Goal: Transaction & Acquisition: Obtain resource

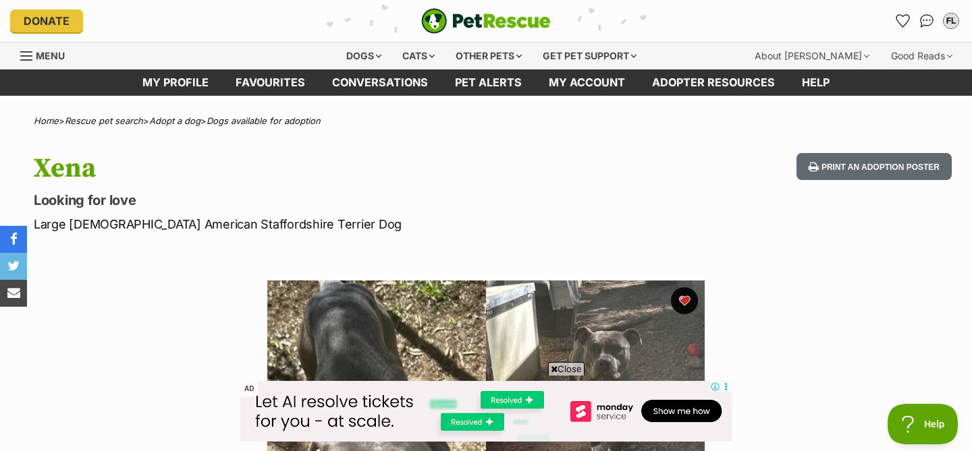
scroll to position [256, 0]
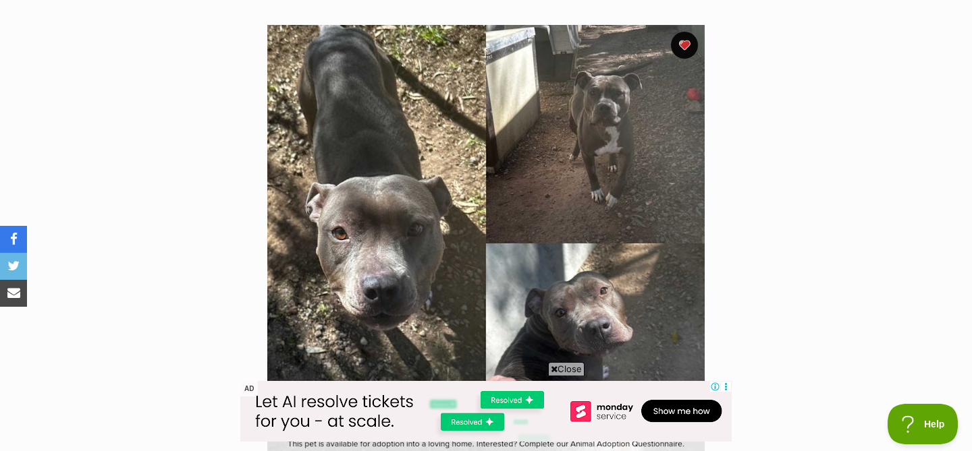
click at [563, 374] on span "Close" at bounding box center [566, 368] width 36 height 13
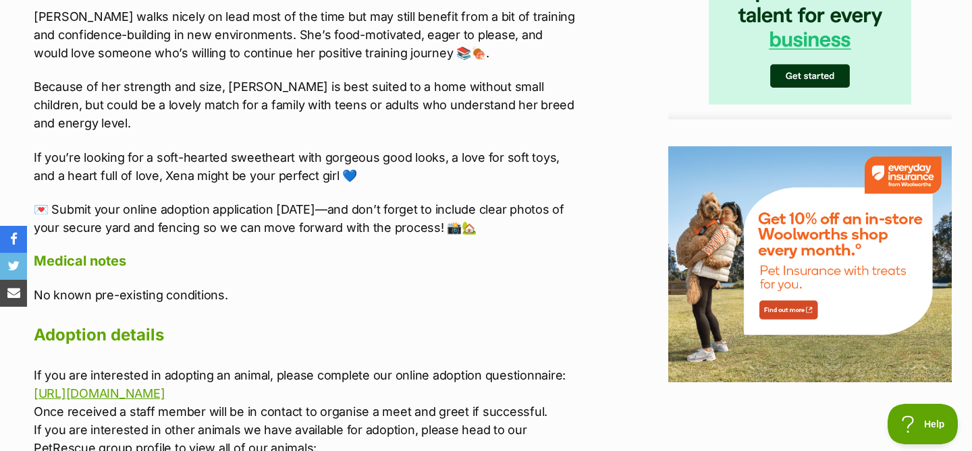
scroll to position [1433, 0]
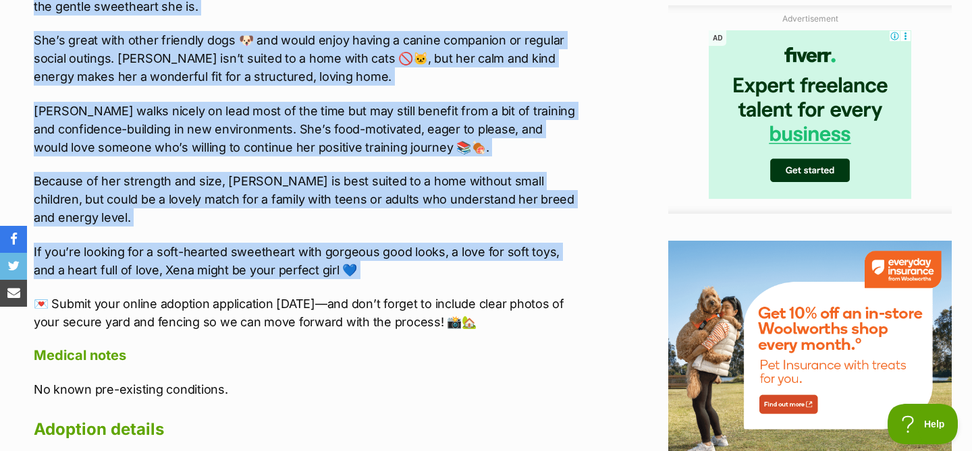
drag, startPoint x: 36, startPoint y: 117, endPoint x: 424, endPoint y: 263, distance: 413.6
click at [424, 263] on div "Meet [PERSON_NAME]! (D250458) 💙🤍 Say hello to [PERSON_NAME], a stunning blue an…" at bounding box center [306, 76] width 545 height 512
copy div "Lor ipsum do Sita, c adipisci elit sed doeiu Temporin Utlabo etdo mag aliquaen …"
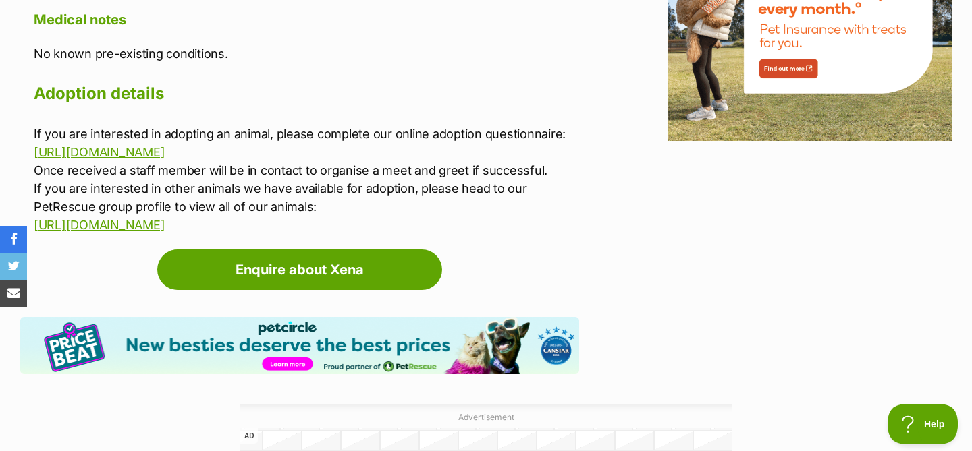
scroll to position [1773, 0]
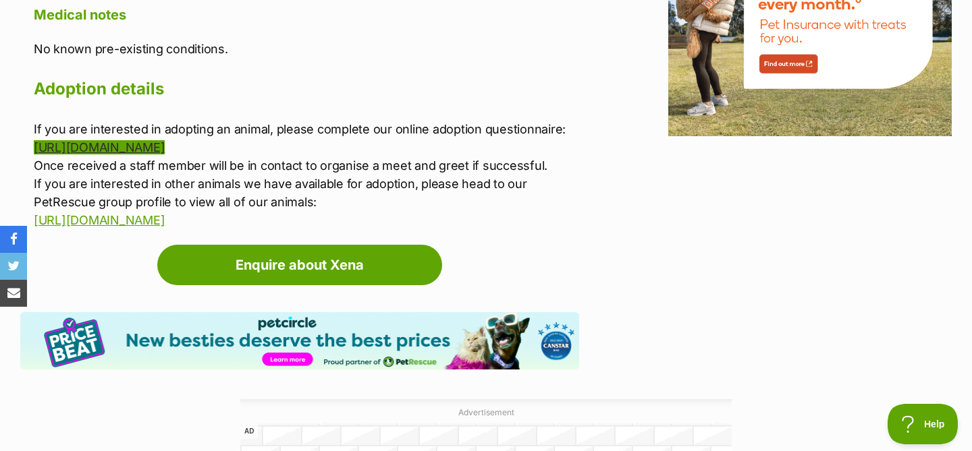
click at [165, 140] on link "[URL][DOMAIN_NAME]" at bounding box center [99, 147] width 131 height 14
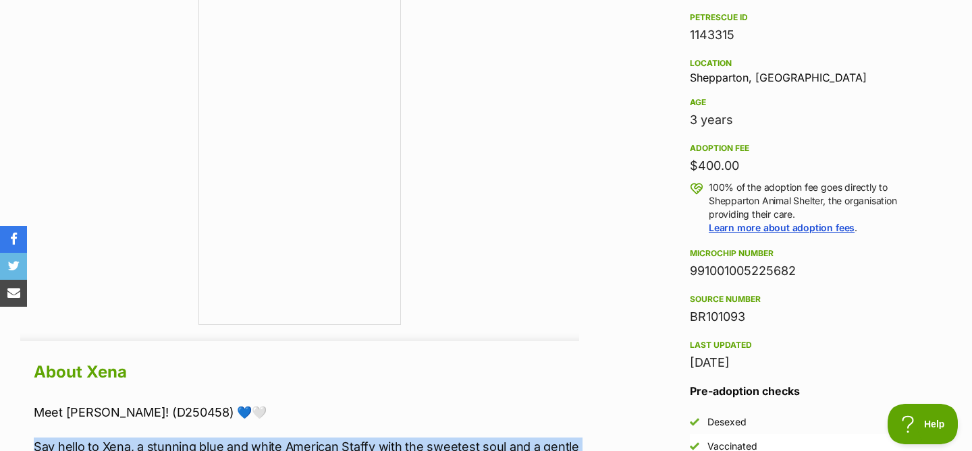
scroll to position [853, 0]
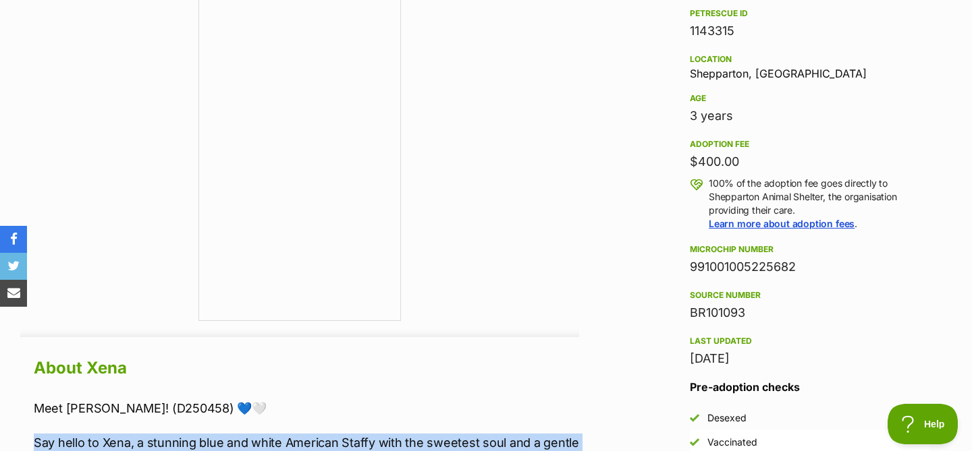
drag, startPoint x: 804, startPoint y: 270, endPoint x: 681, endPoint y: 275, distance: 123.6
click at [681, 275] on aside "Rescue group Shepparton Animal Shelter PetRescue ID 1143315 Location [GEOGRAPHI…" at bounding box center [809, 238] width 283 height 557
copy div "991001005225682"
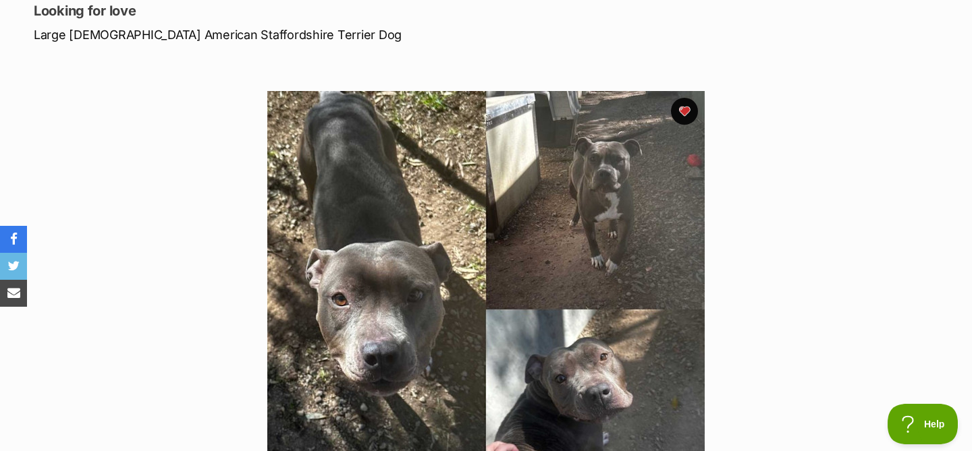
scroll to position [0, 0]
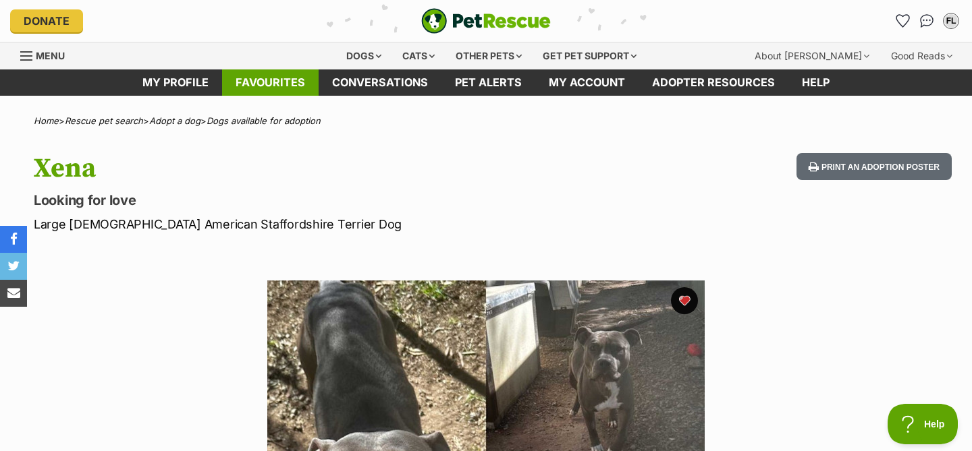
click at [273, 79] on link "Favourites" at bounding box center [270, 83] width 97 height 26
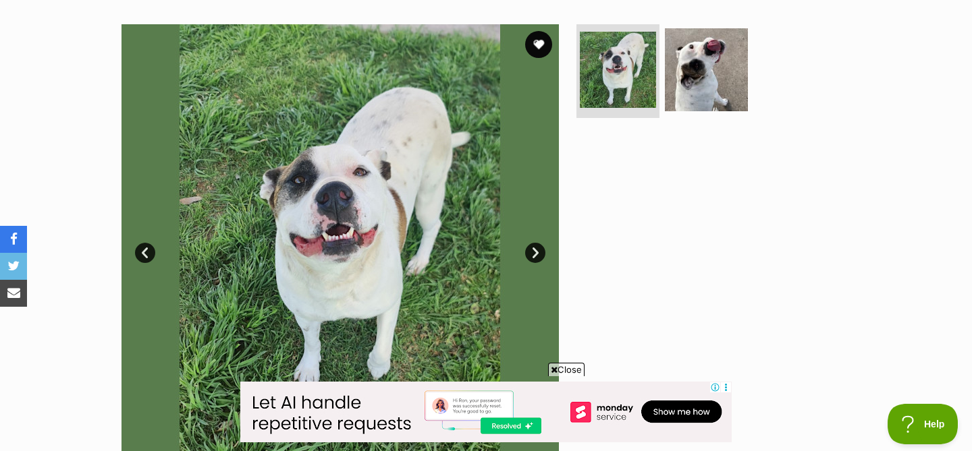
click at [537, 254] on link "Next" at bounding box center [535, 253] width 20 height 20
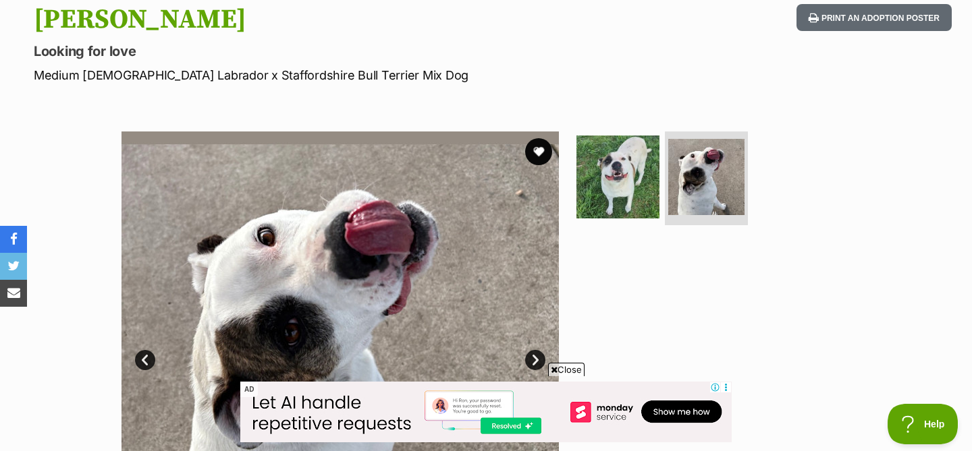
scroll to position [144, 0]
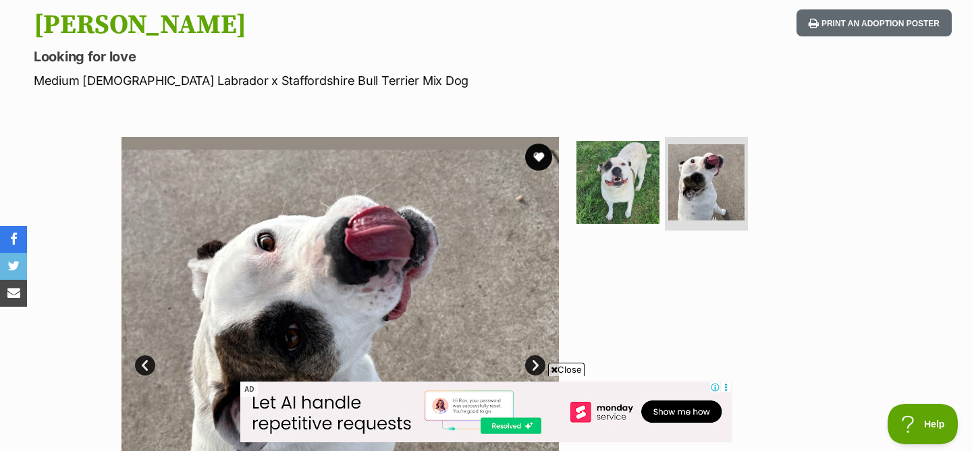
click at [146, 366] on link "Prev" at bounding box center [145, 366] width 20 height 20
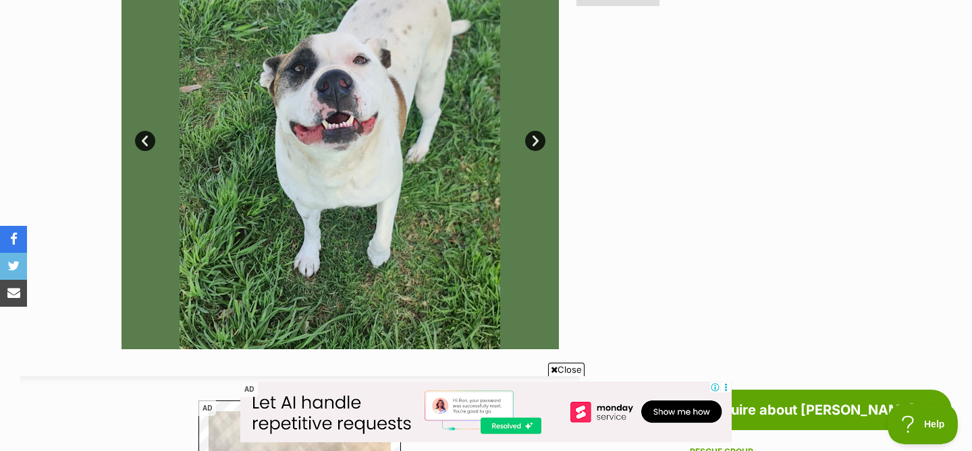
scroll to position [370, 0]
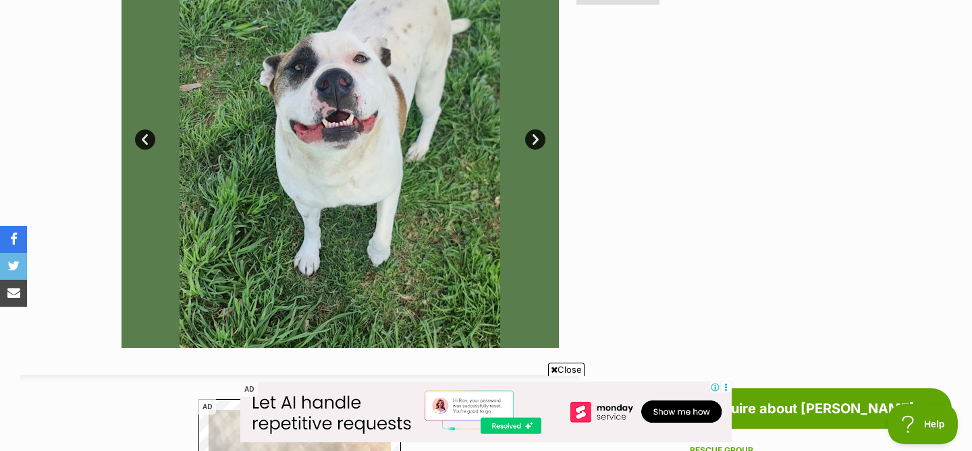
click at [534, 142] on link "Next" at bounding box center [535, 140] width 20 height 20
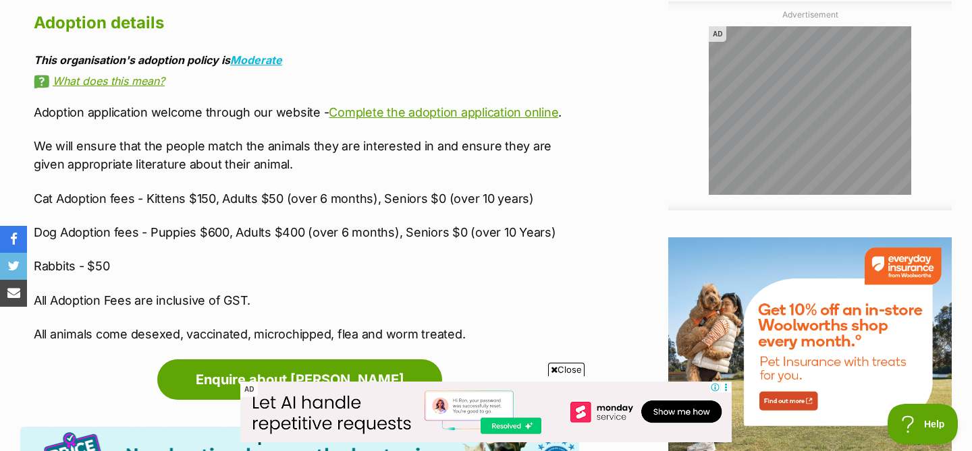
scroll to position [1605, 0]
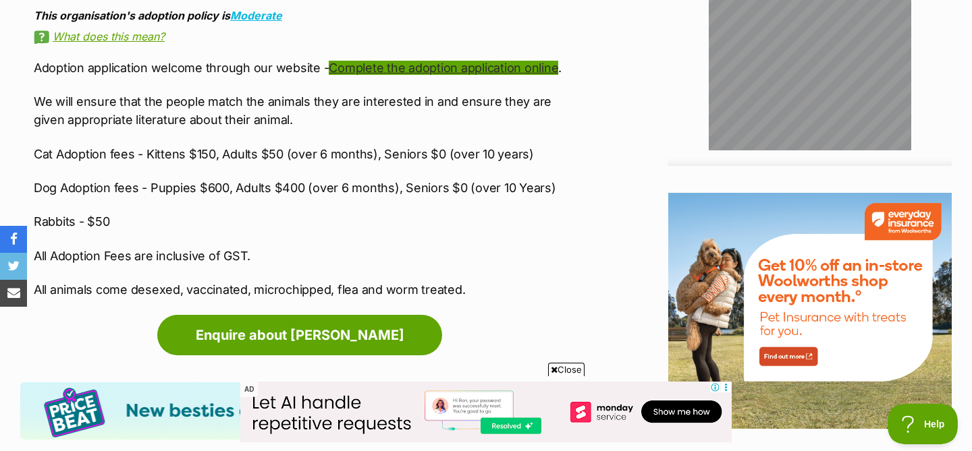
click at [492, 74] on link "Complete the adoption application online" at bounding box center [443, 68] width 229 height 14
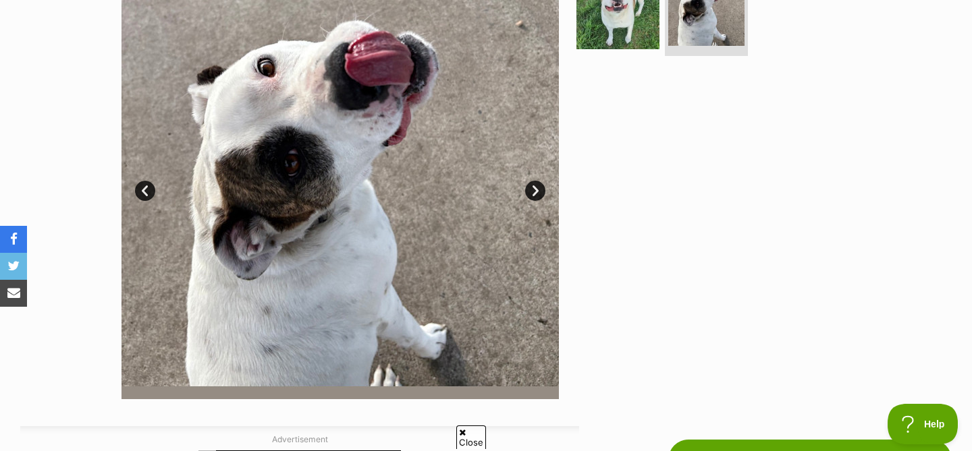
scroll to position [308, 0]
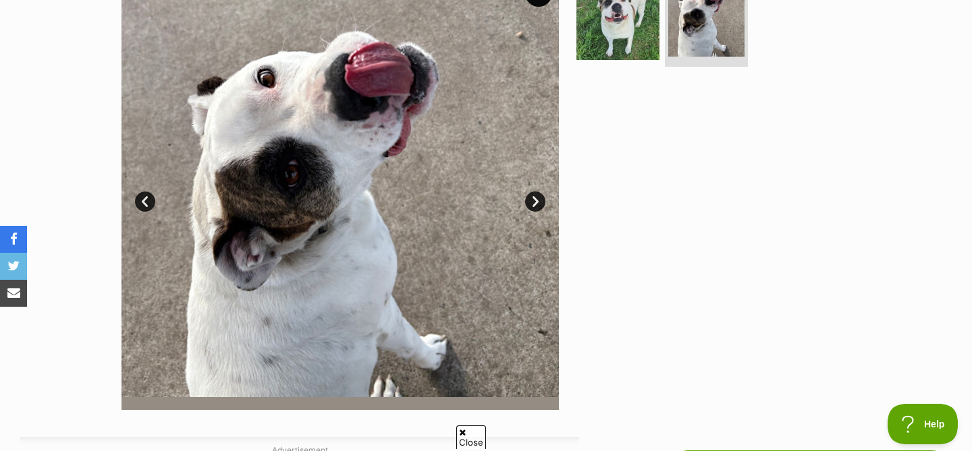
click at [534, 205] on link "Next" at bounding box center [535, 202] width 20 height 20
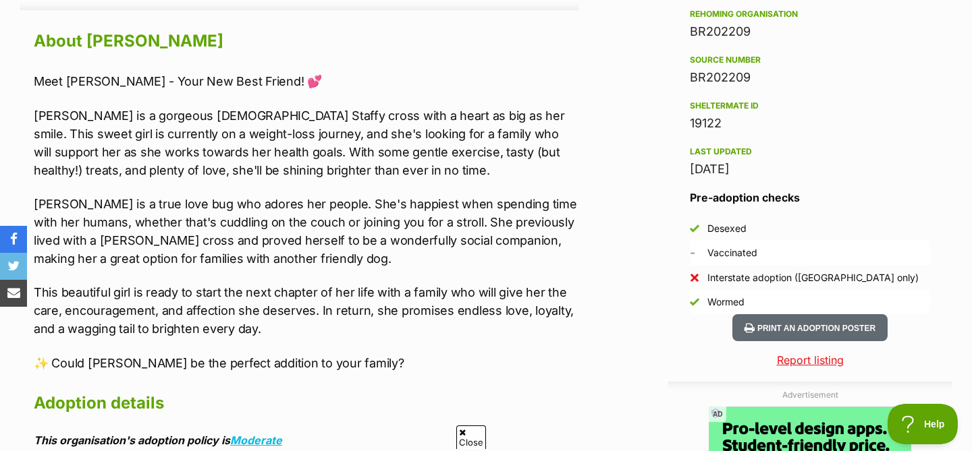
scroll to position [1202, 0]
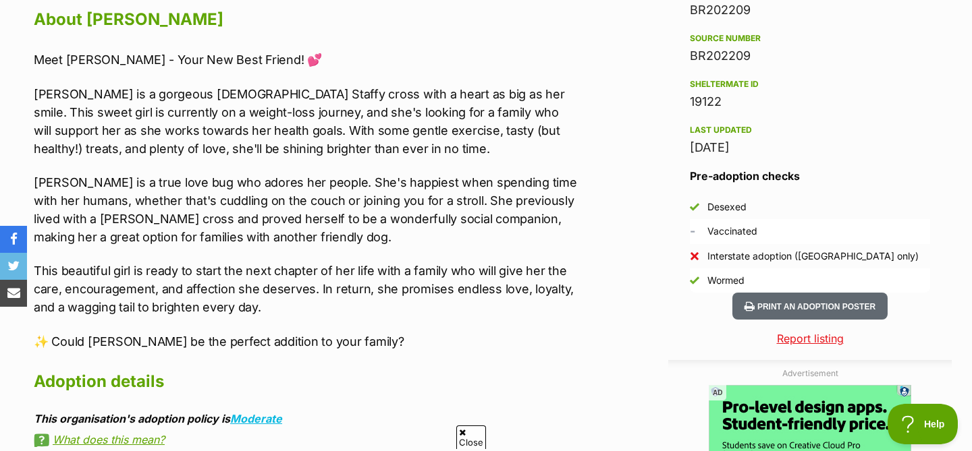
drag, startPoint x: 223, startPoint y: 281, endPoint x: 246, endPoint y: 285, distance: 24.0
click at [241, 284] on p "This beautiful girl is ready to start the next chapter of her life with a famil…" at bounding box center [306, 289] width 545 height 55
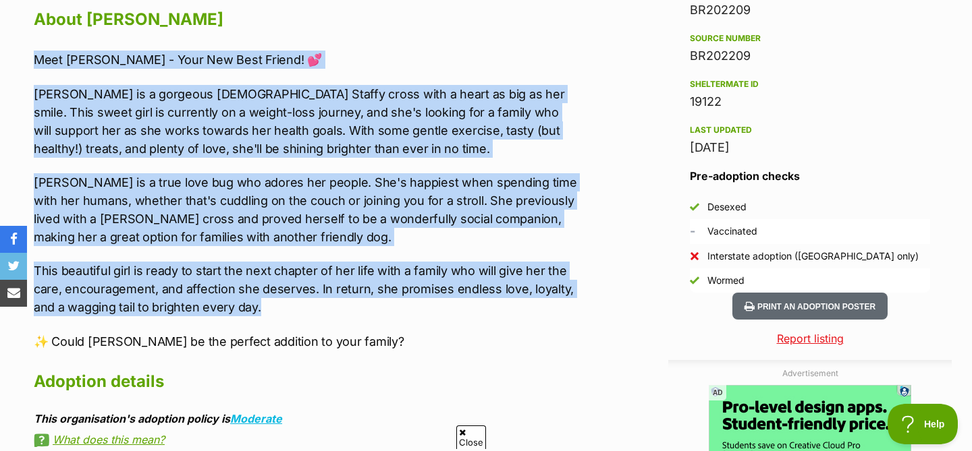
drag, startPoint x: 277, startPoint y: 306, endPoint x: 34, endPoint y: 62, distance: 344.5
click at [34, 62] on div "Meet Trixie Mattel - Your New Best Friend! 💕 Trixie Mattel is a gorgeous 5-year…" at bounding box center [306, 201] width 545 height 300
copy div "Meet Trixie Mattel - Your New Best Friend! 💕 Trixie Mattel is a gorgeous 5-year…"
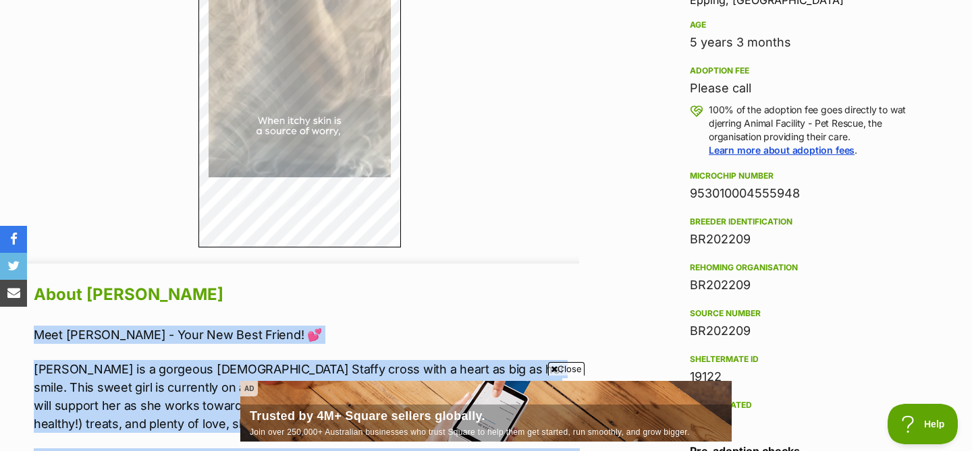
scroll to position [931, 0]
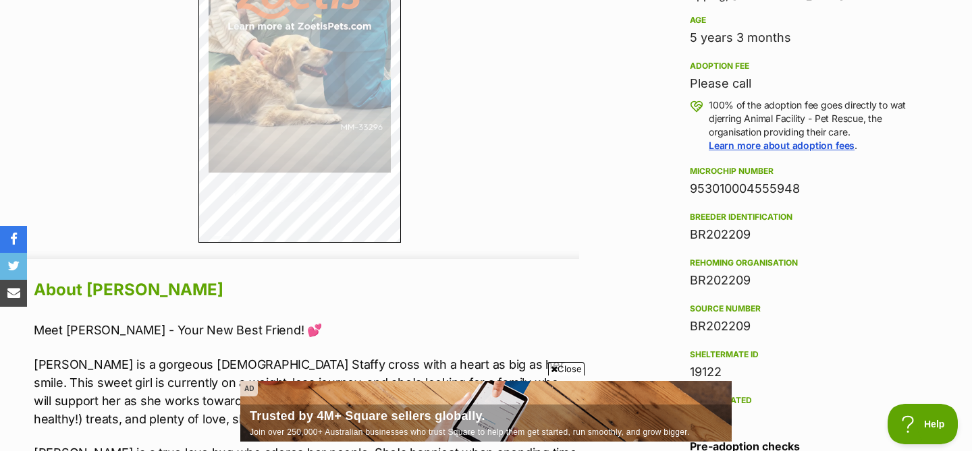
click at [192, 298] on h2 "About Trixie Mattel" at bounding box center [306, 290] width 545 height 30
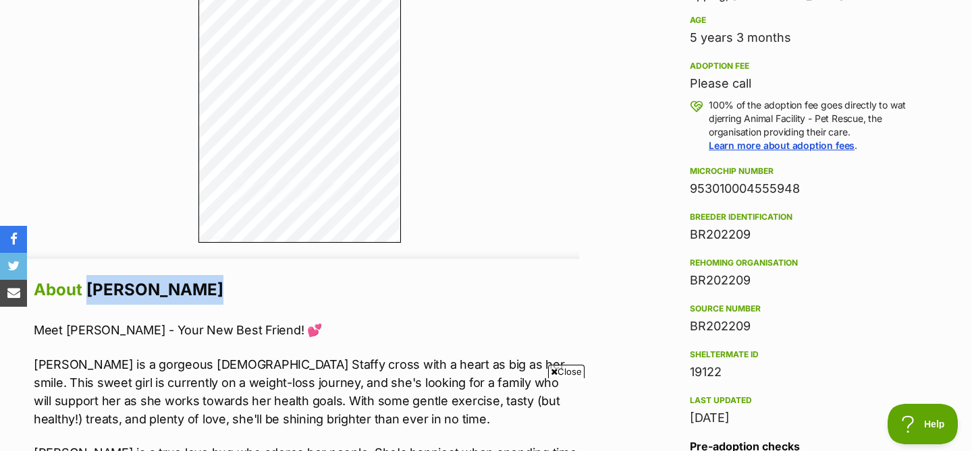
drag, startPoint x: 188, startPoint y: 296, endPoint x: 90, endPoint y: 294, distance: 97.9
click at [90, 294] on h2 "About Trixie Mattel" at bounding box center [306, 290] width 545 height 30
copy h2 "Trixie Mattel"
drag, startPoint x: 802, startPoint y: 194, endPoint x: 684, endPoint y: 193, distance: 118.1
click at [684, 193] on aside "Rescue group wat djerring Animal Facility - Pet Rescue PetRescue ID 1143892 Loc…" at bounding box center [809, 222] width 283 height 682
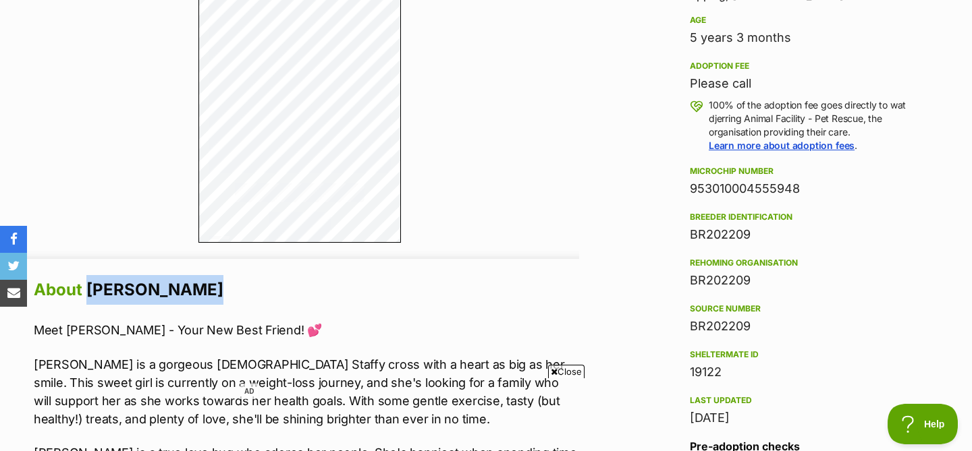
copy div "953010004555948"
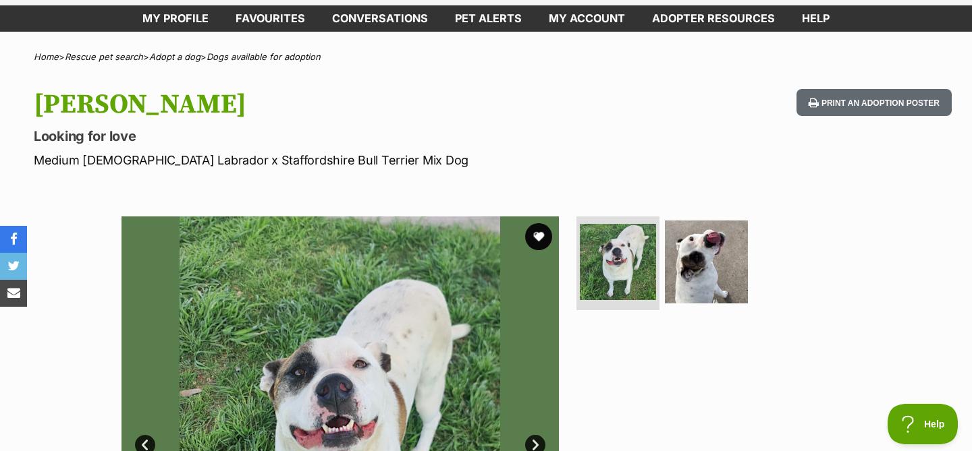
scroll to position [0, 0]
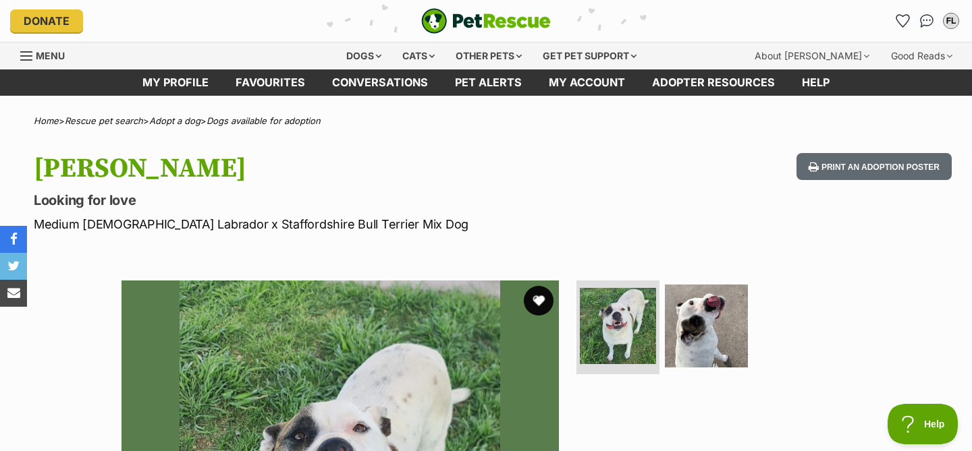
click at [534, 306] on button "favourite" at bounding box center [539, 301] width 30 height 30
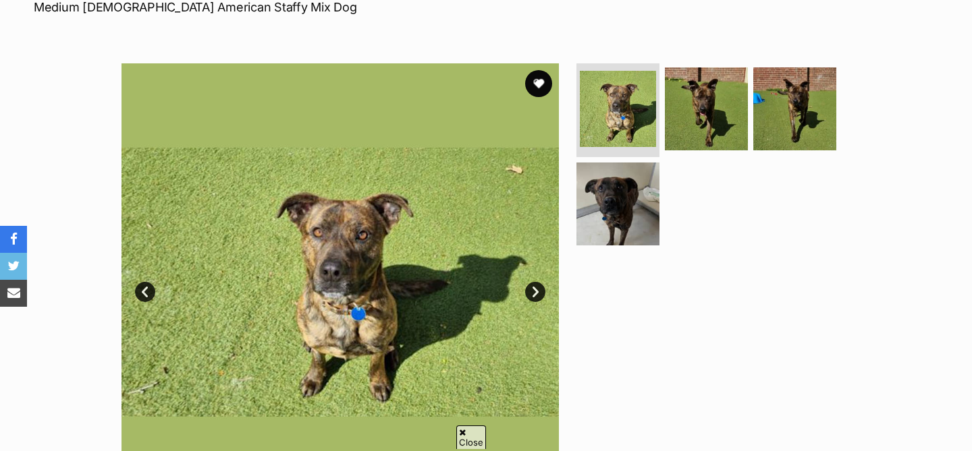
scroll to position [236, 0]
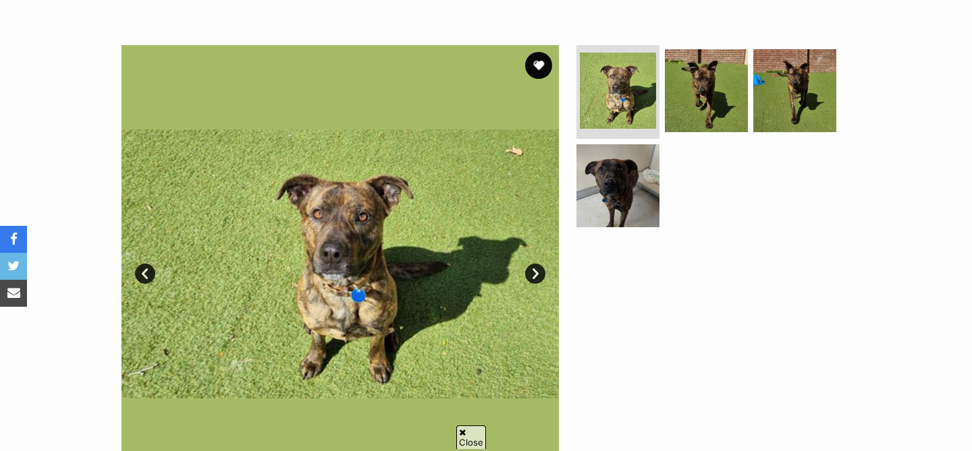
click at [539, 273] on link "Next" at bounding box center [535, 274] width 20 height 20
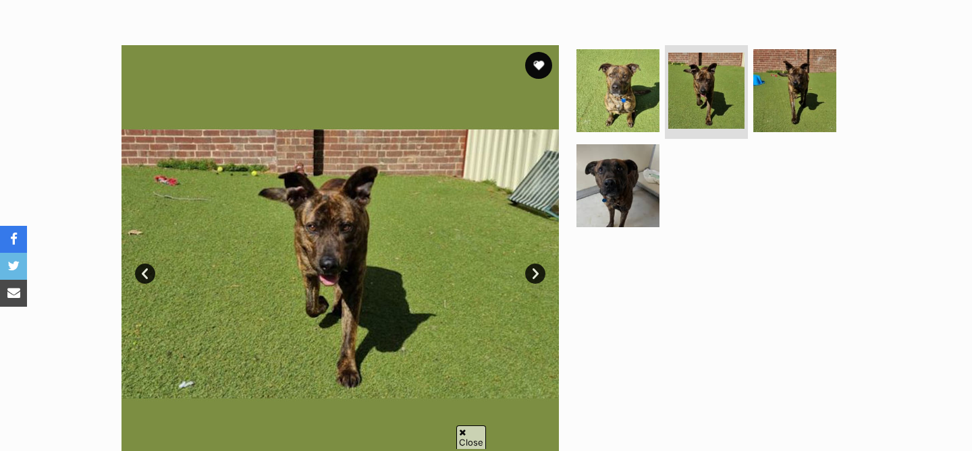
click at [539, 273] on link "Next" at bounding box center [535, 274] width 20 height 20
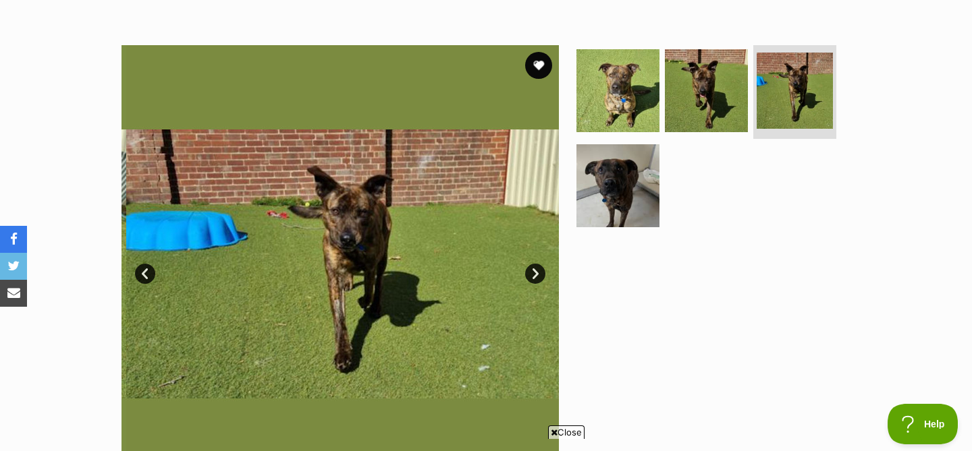
scroll to position [0, 0]
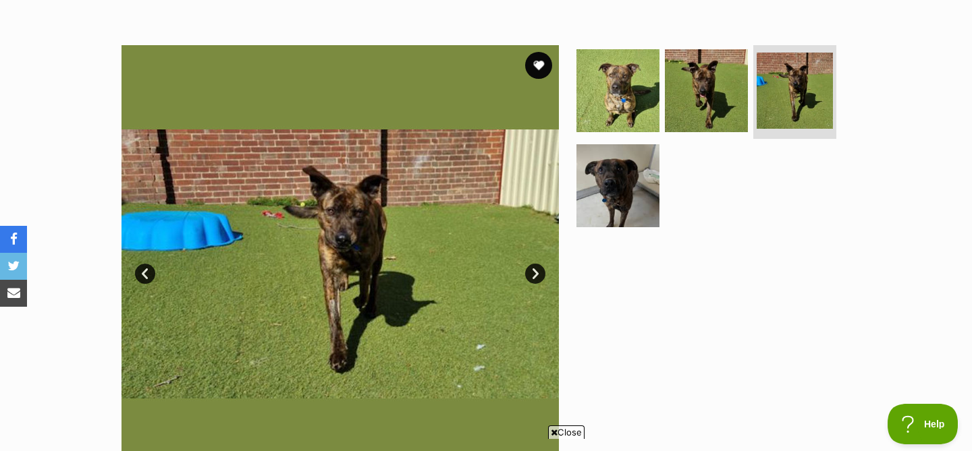
click at [539, 273] on link "Next" at bounding box center [535, 274] width 20 height 20
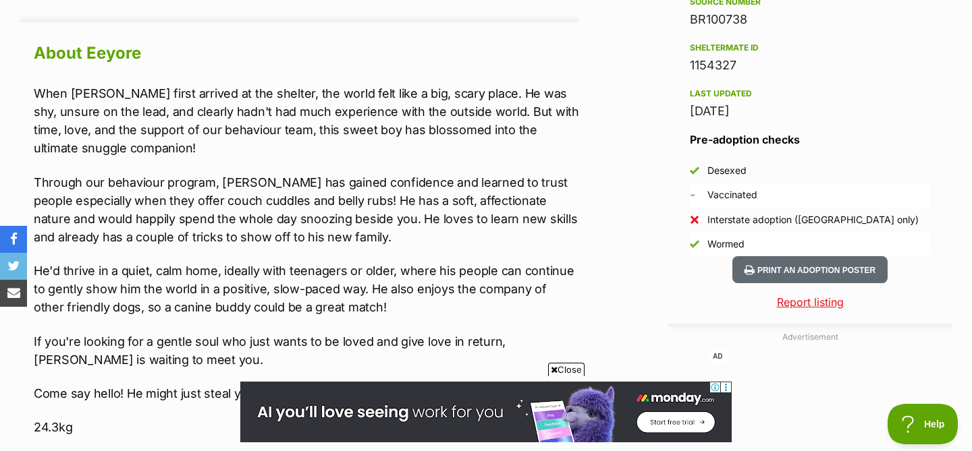
scroll to position [1178, 0]
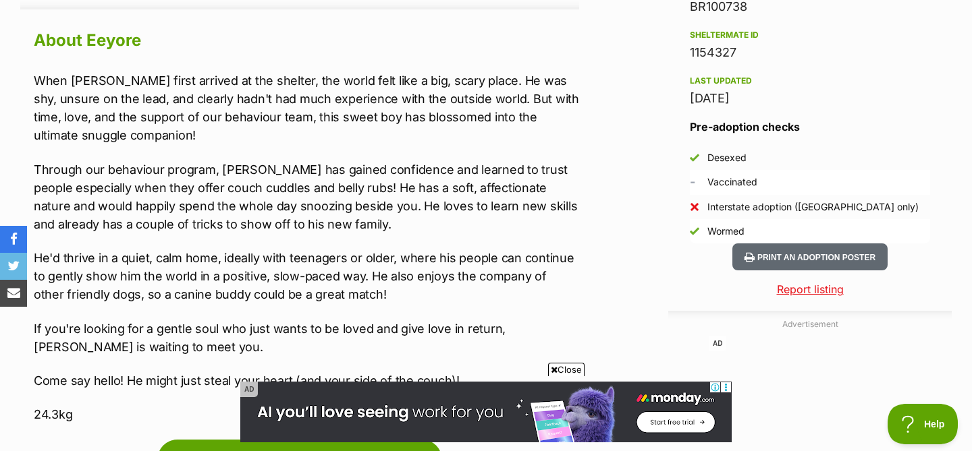
click at [566, 367] on span "Close" at bounding box center [566, 369] width 36 height 13
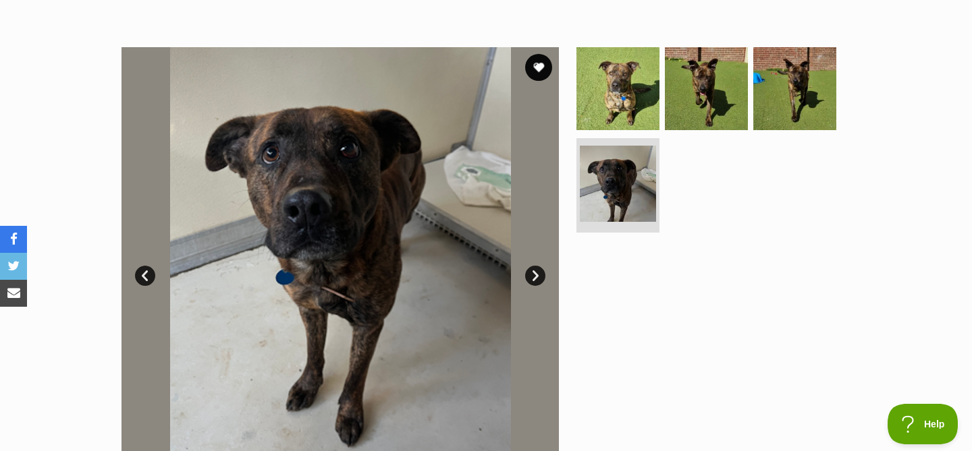
scroll to position [32, 0]
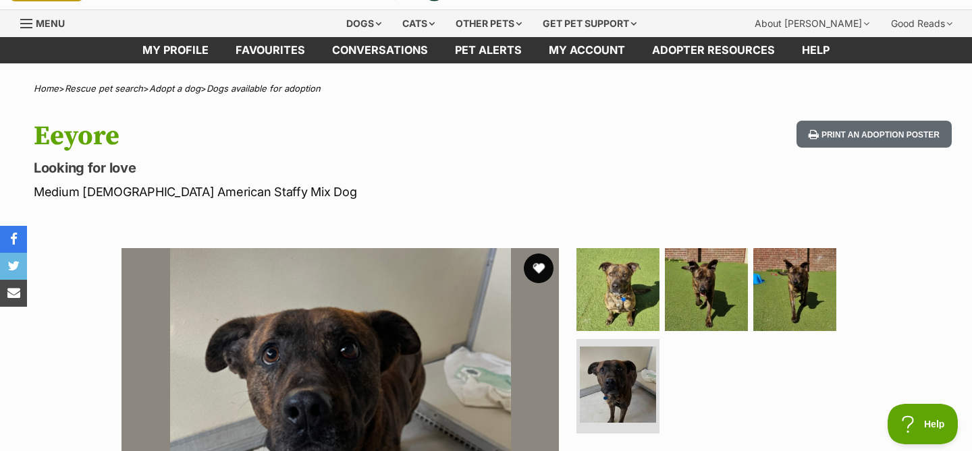
click at [539, 266] on button "favourite" at bounding box center [539, 269] width 30 height 30
